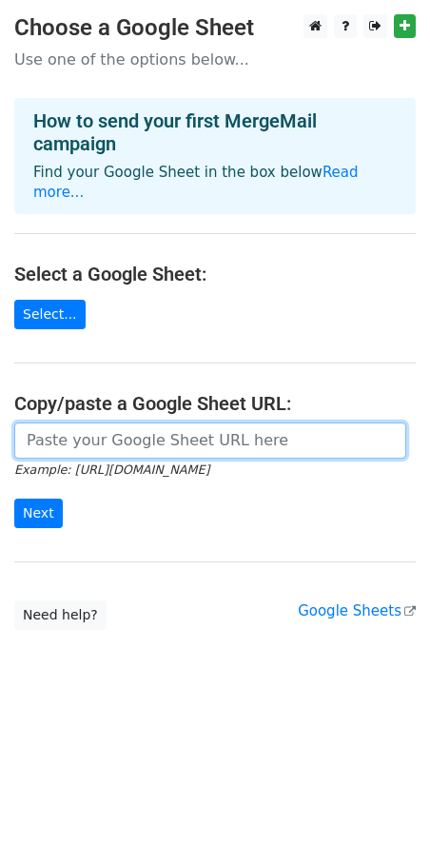
click at [96, 423] on input "url" at bounding box center [210, 440] width 392 height 36
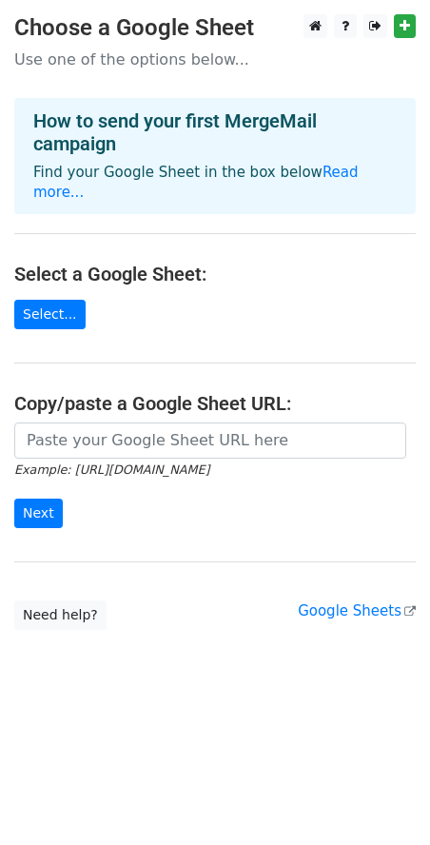
click at [36, 520] on div "Example: https://docs.google.com/spreadsheets/d/abc/edit Next" at bounding box center [215, 485] width 430 height 126
click at [41, 531] on main "Choose a Google Sheet Use one of the options below... How to send your first Me…" at bounding box center [215, 322] width 430 height 616
click at [52, 328] on main "Choose a Google Sheet Use one of the options below... How to send your first Me…" at bounding box center [215, 322] width 430 height 616
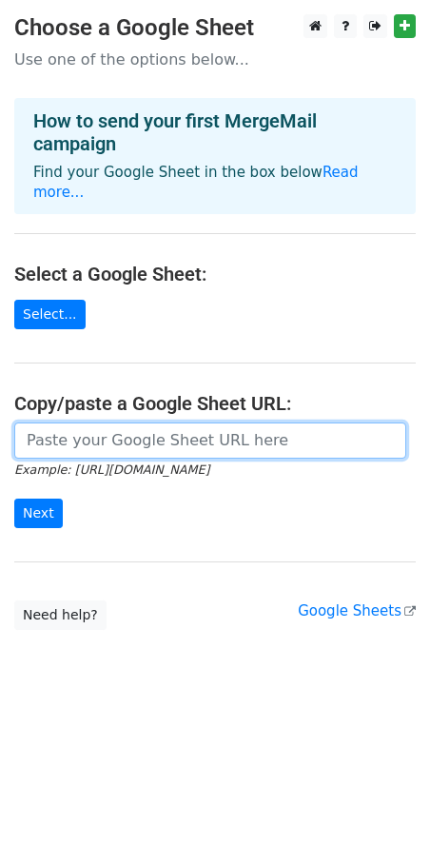
click at [91, 422] on input "url" at bounding box center [210, 440] width 392 height 36
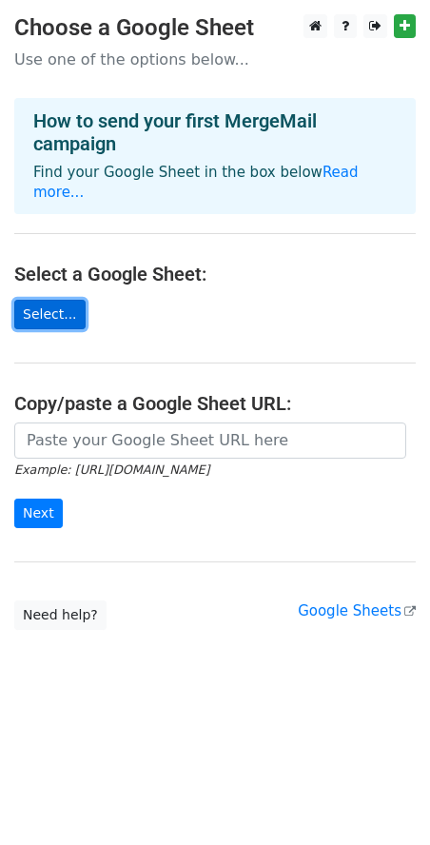
click at [47, 300] on link "Select..." at bounding box center [49, 314] width 71 height 29
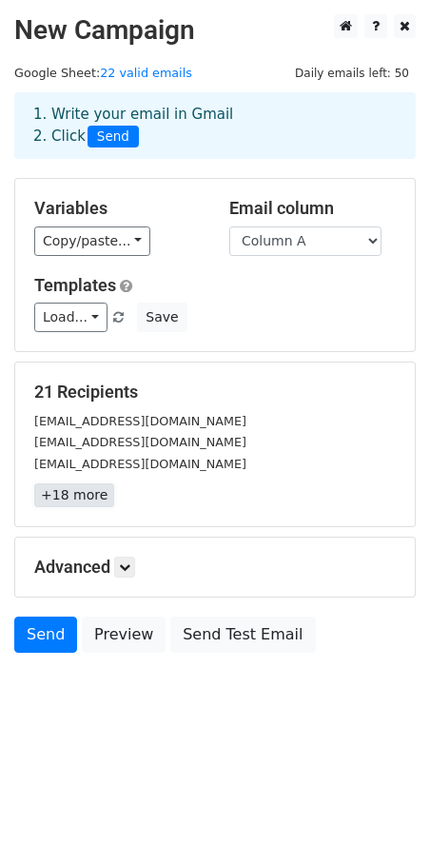
click at [71, 502] on link "+18 more" at bounding box center [74, 495] width 80 height 24
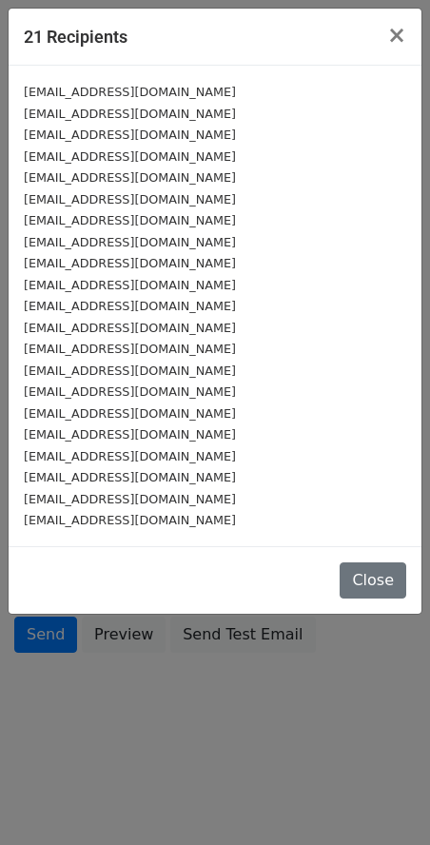
click at [115, 637] on div "21 Recipients × [EMAIL_ADDRESS][DOMAIN_NAME] [EMAIL_ADDRESS][DOMAIN_NAME] [EMAI…" at bounding box center [215, 422] width 430 height 845
